Goal: Register for event/course

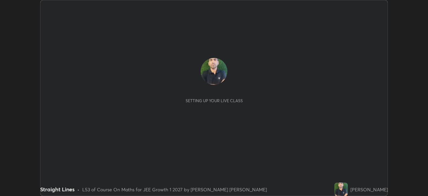
scroll to position [196, 428]
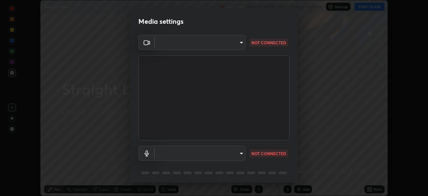
type input "4514f846d0bcb72f3252d7e45eebe9c98847c5fcf9957a3444b3c85dfbcf9b36"
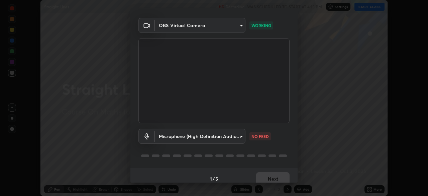
scroll to position [17, 0]
click at [238, 136] on body "Erase all Straight Lines Recording WAS SCHEDULED TO START AT 4:15 PM Settings S…" at bounding box center [214, 98] width 428 height 196
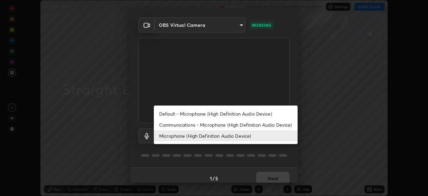
click at [255, 115] on li "Default - Microphone (High Definition Audio Device)" at bounding box center [226, 113] width 144 height 11
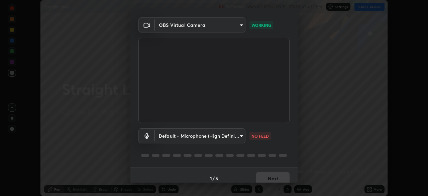
type input "default"
click at [271, 172] on button "Next" at bounding box center [272, 177] width 33 height 13
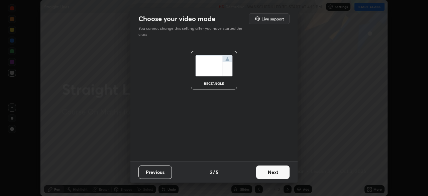
scroll to position [0, 0]
click at [273, 171] on button "Next" at bounding box center [272, 171] width 33 height 13
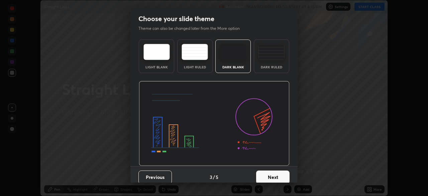
click at [274, 173] on button "Next" at bounding box center [272, 176] width 33 height 13
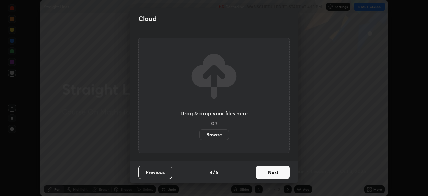
click at [274, 171] on button "Next" at bounding box center [272, 171] width 33 height 13
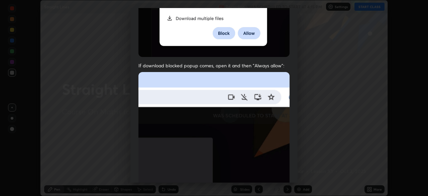
scroll to position [160, 0]
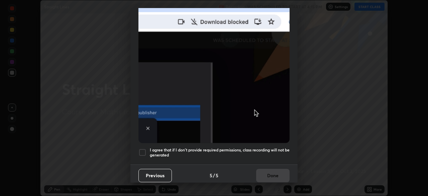
click at [263, 151] on h5 "I agree that if I don't provide required permissions, class recording will not …" at bounding box center [220, 152] width 140 height 10
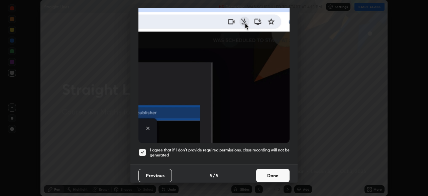
click at [273, 173] on button "Done" at bounding box center [272, 174] width 33 height 13
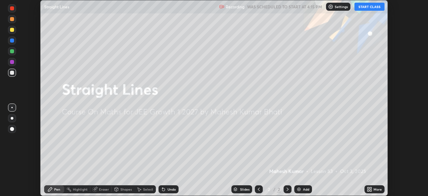
click at [367, 7] on button "START CLASS" at bounding box center [369, 7] width 30 height 8
